Goal: Information Seeking & Learning: Learn about a topic

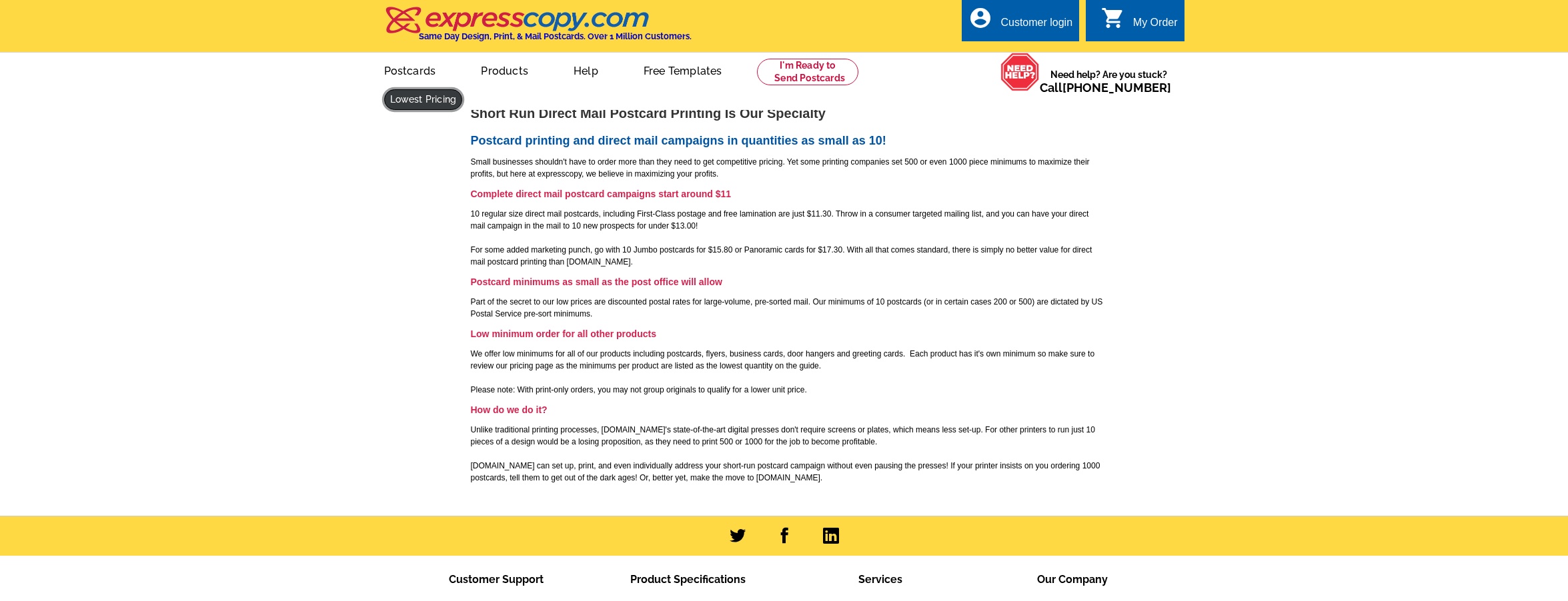
click at [463, 89] on link at bounding box center [423, 99] width 79 height 21
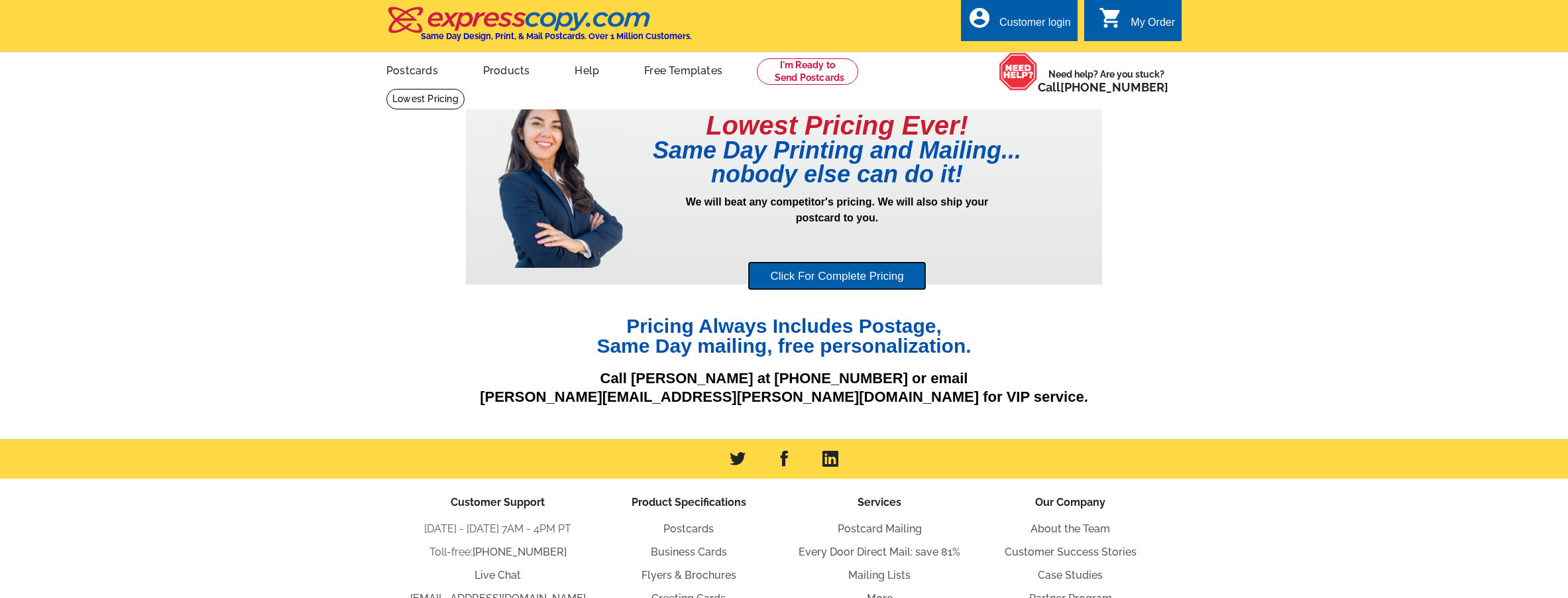
click at [831, 285] on link "Click For Complete Pricing" at bounding box center [836, 276] width 178 height 30
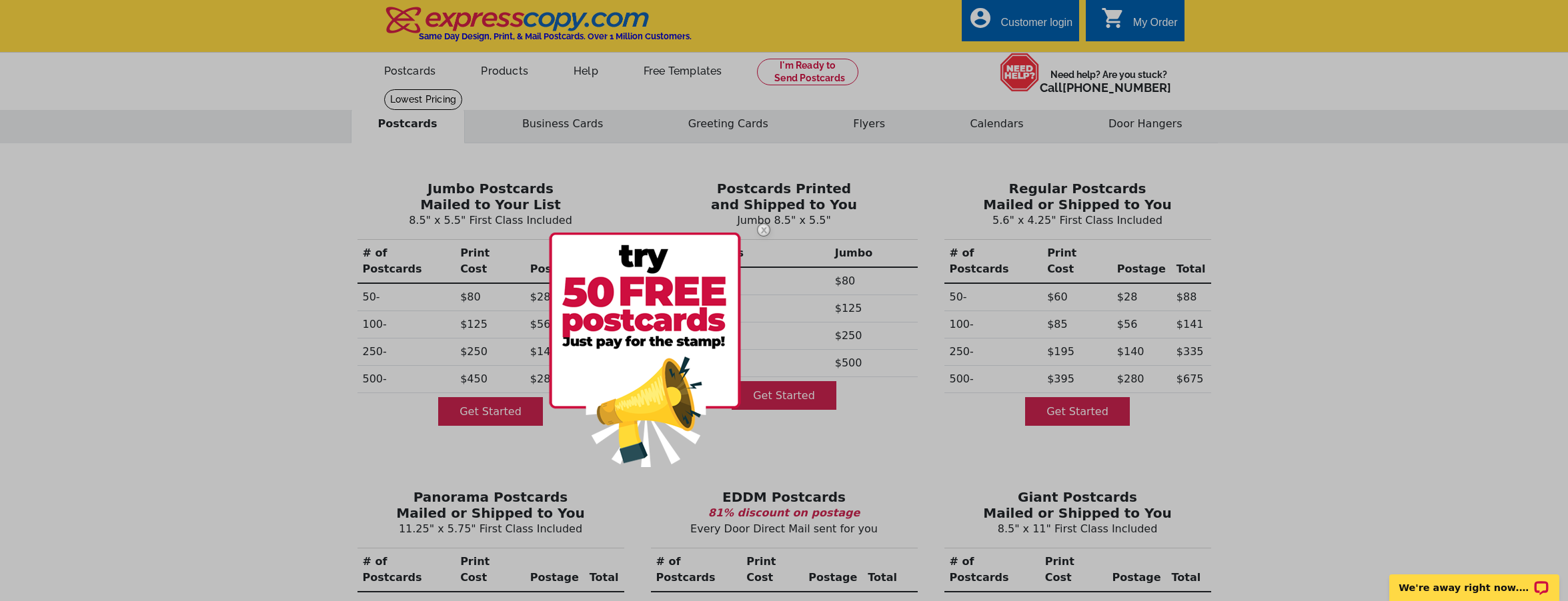
click at [760, 231] on img at bounding box center [764, 230] width 39 height 39
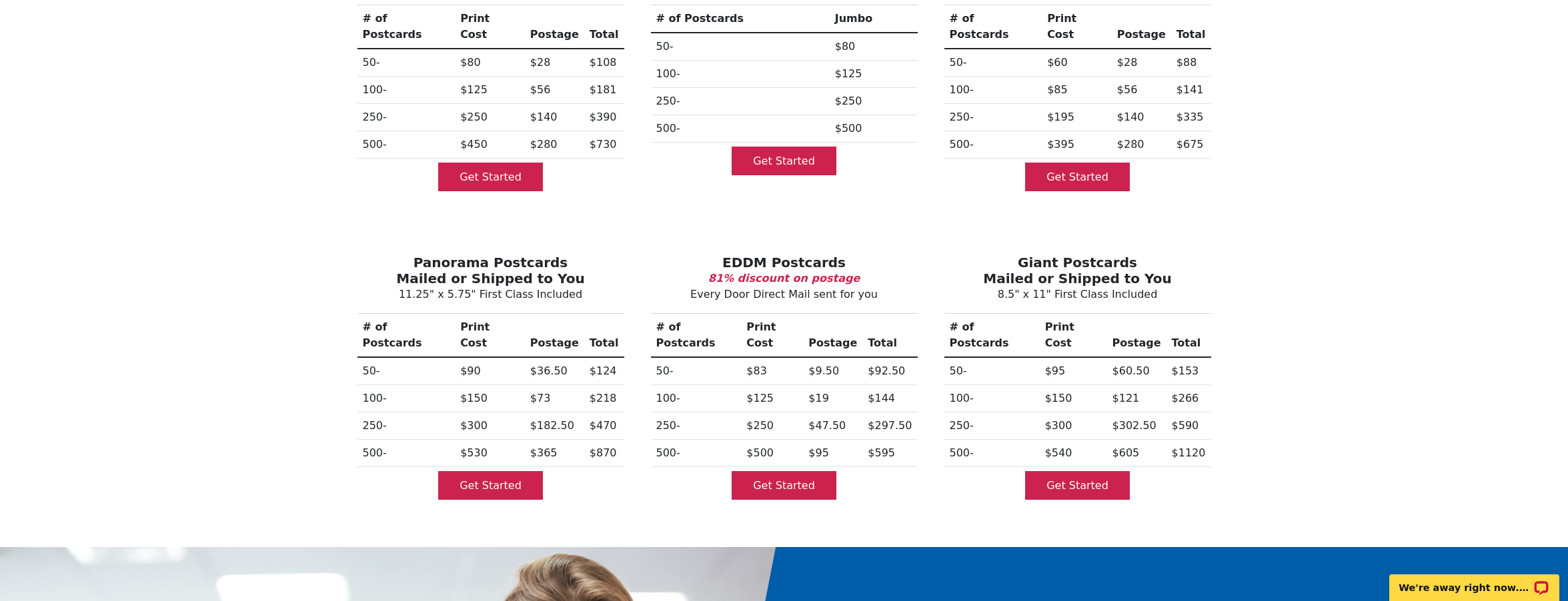
scroll to position [269, 0]
